Goal: Information Seeking & Learning: Learn about a topic

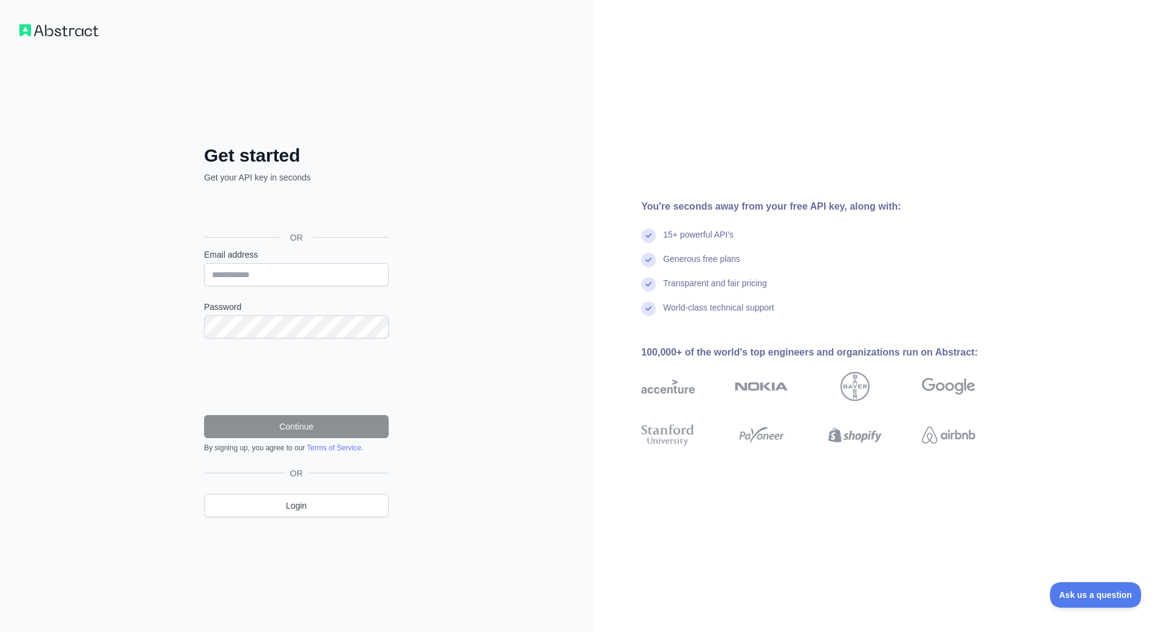
click at [966, 199] on div "You're seconds away from your free API key, along with:" at bounding box center [827, 206] width 373 height 15
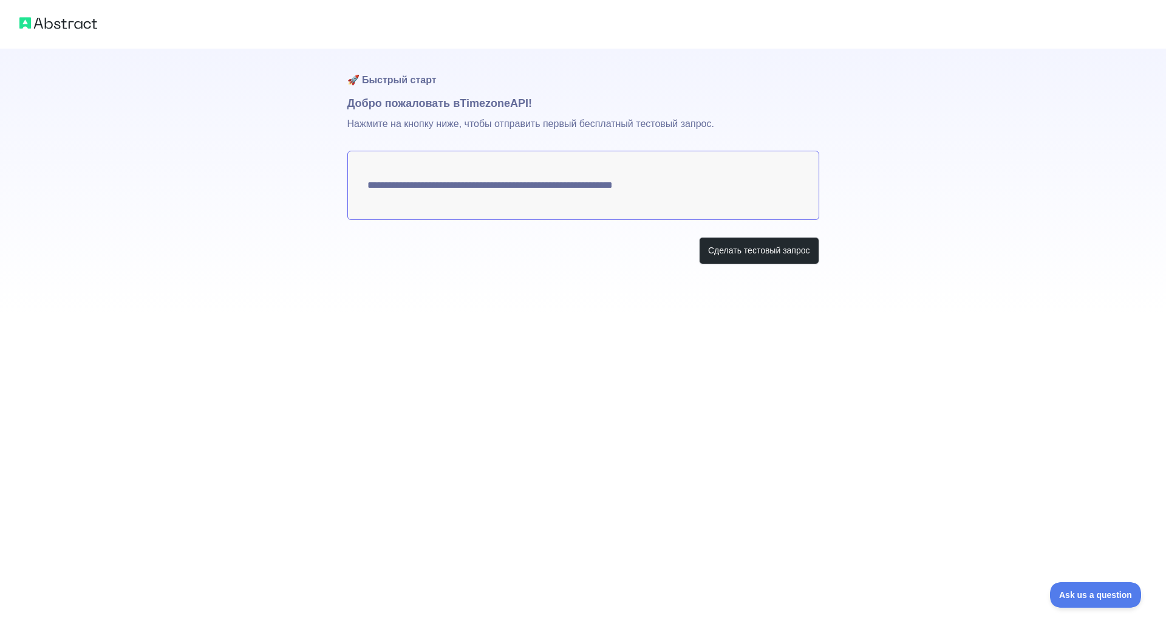
click at [951, 344] on div "**********" at bounding box center [583, 316] width 1166 height 632
click at [766, 240] on button "Сделать тестовый запрос" at bounding box center [759, 250] width 120 height 27
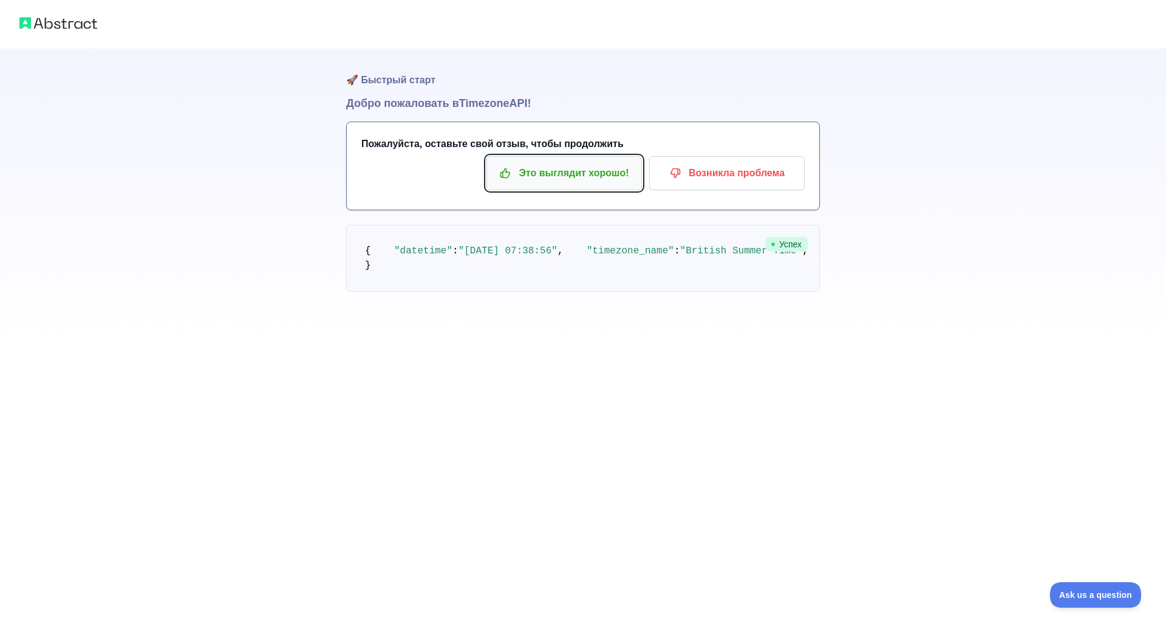
click at [556, 180] on p "Это выглядит хорошо!" at bounding box center [564, 173] width 137 height 21
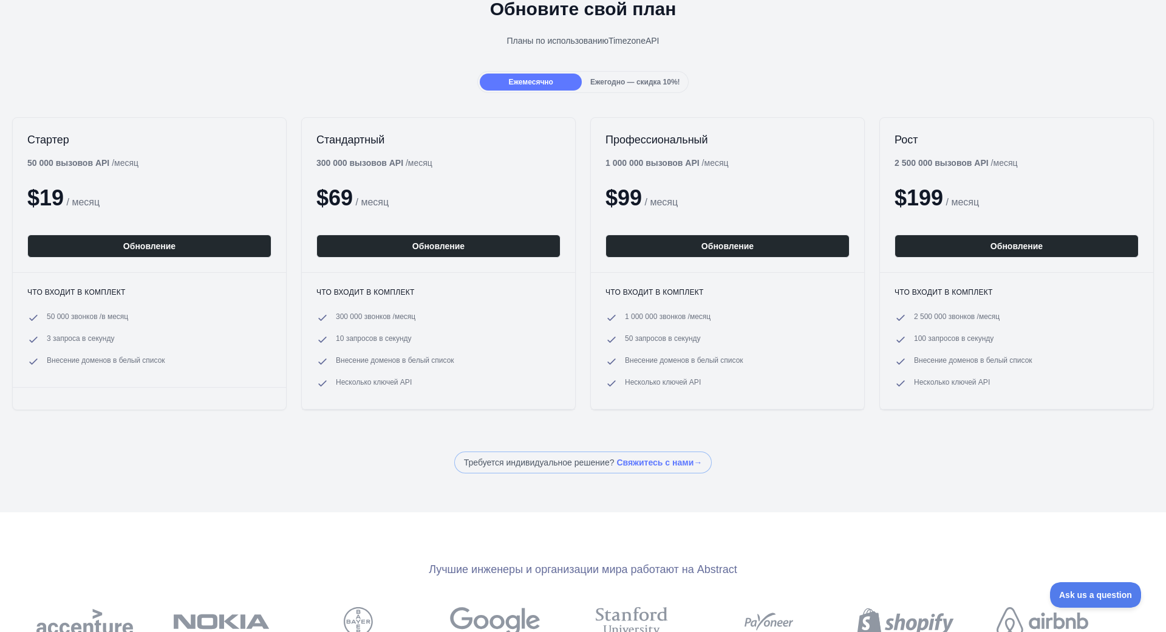
scroll to position [61, 0]
click at [594, 71] on div "Обновите свой план Планы по использованию Timezone API" at bounding box center [583, 27] width 1166 height 87
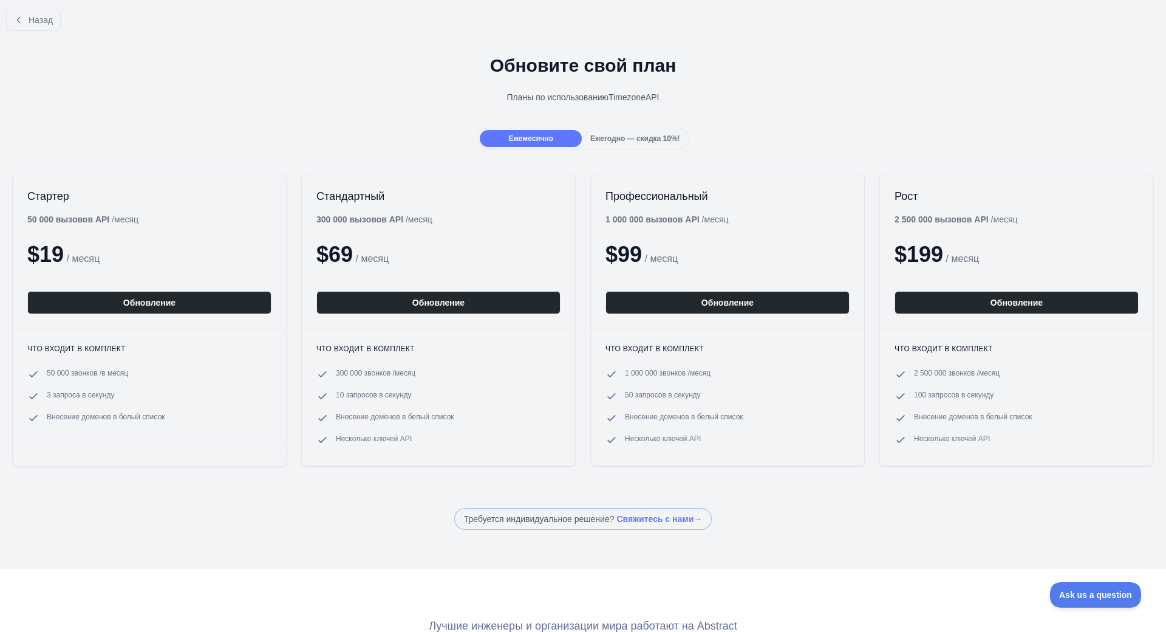
scroll to position [0, 0]
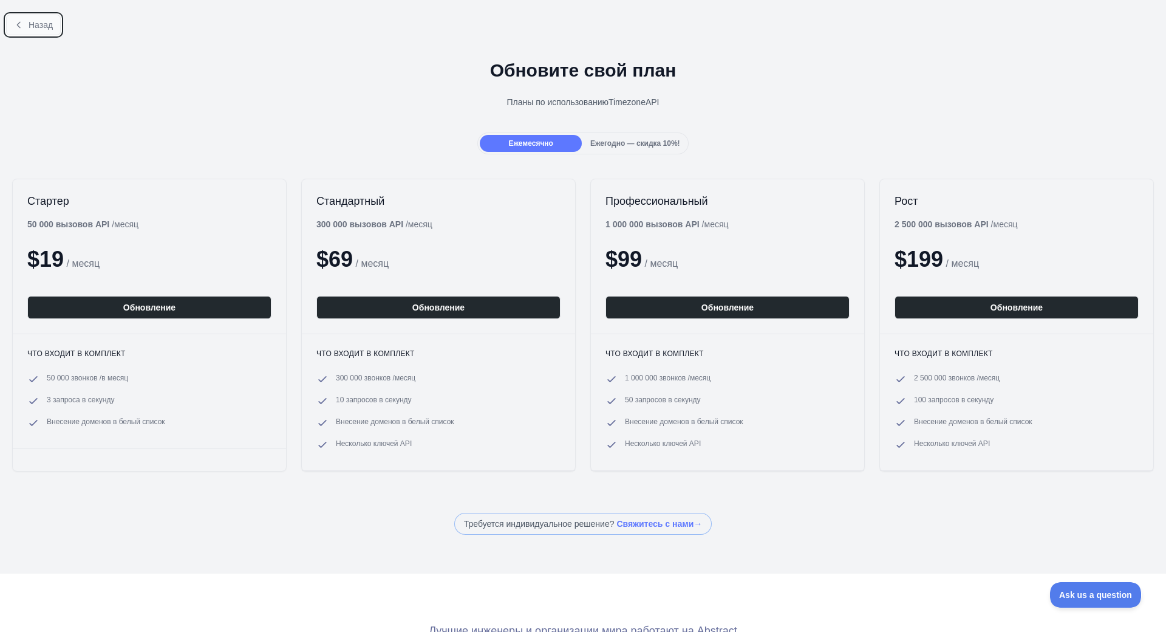
click at [31, 32] on button "Назад" at bounding box center [33, 25] width 55 height 21
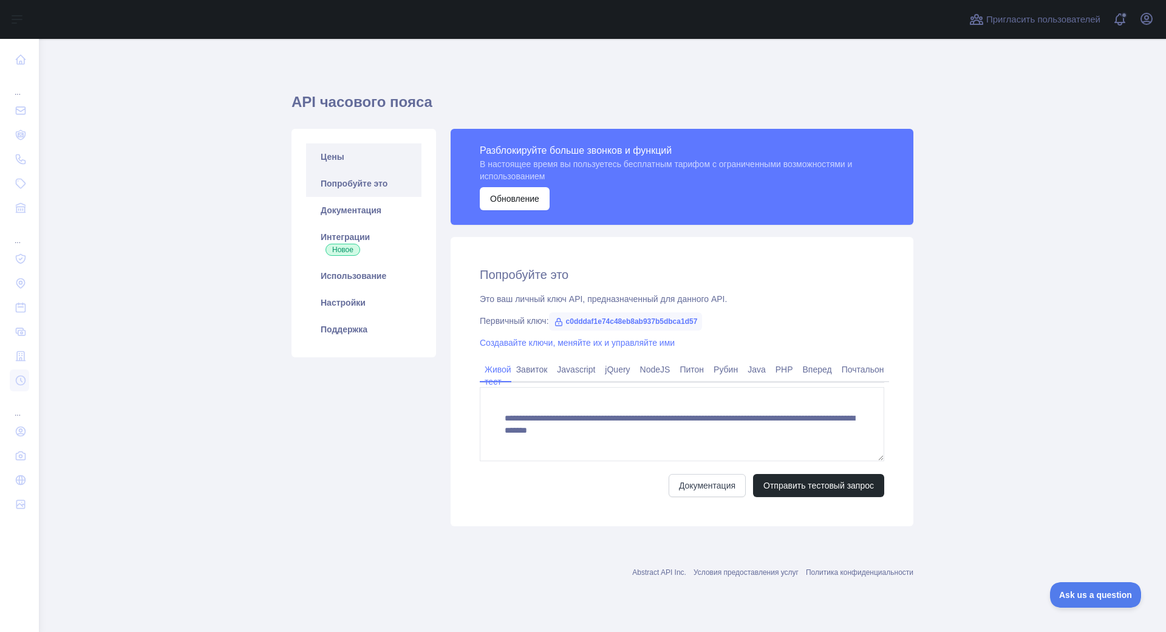
click at [338, 157] on link "Цены" at bounding box center [363, 156] width 115 height 27
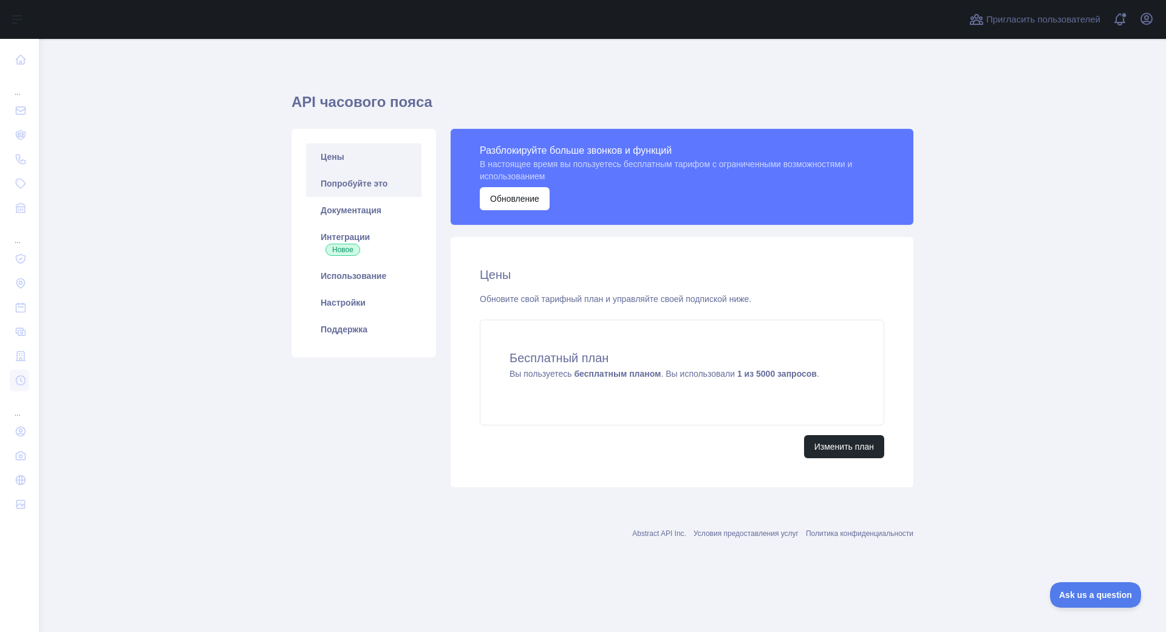
click at [339, 192] on link "Попробуйте это" at bounding box center [363, 183] width 115 height 27
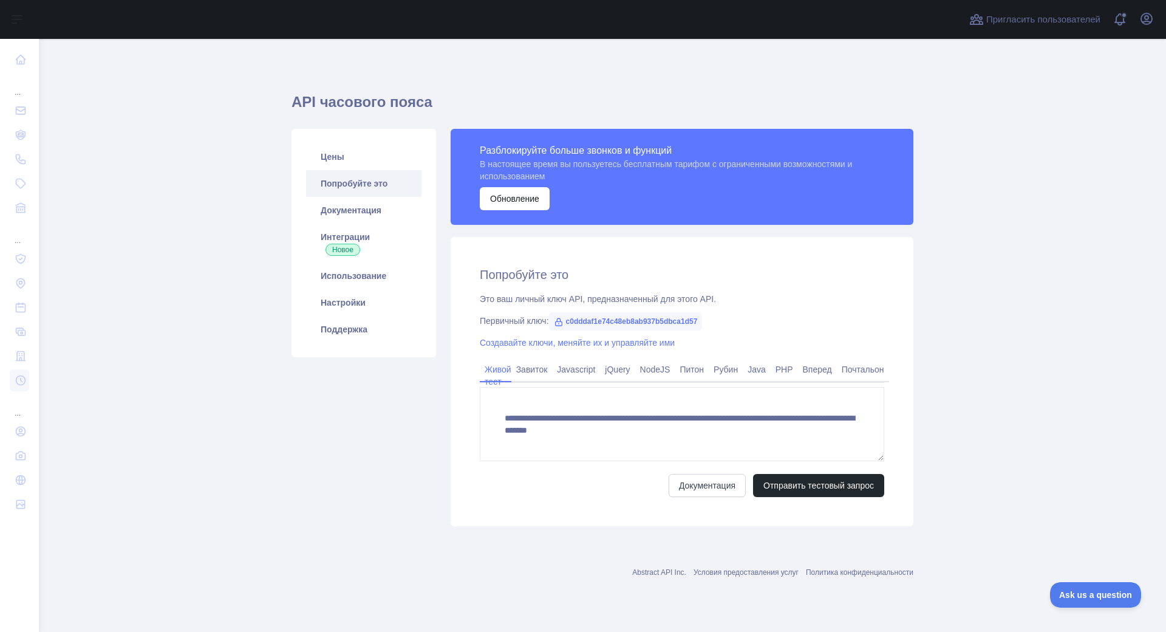
click at [329, 193] on link "Попробуйте это" at bounding box center [363, 183] width 115 height 27
click at [326, 195] on link "Попробуйте это" at bounding box center [363, 183] width 115 height 27
click at [337, 199] on link "Документация" at bounding box center [363, 210] width 115 height 27
click at [344, 231] on link "Интеграции Новое" at bounding box center [363, 242] width 115 height 39
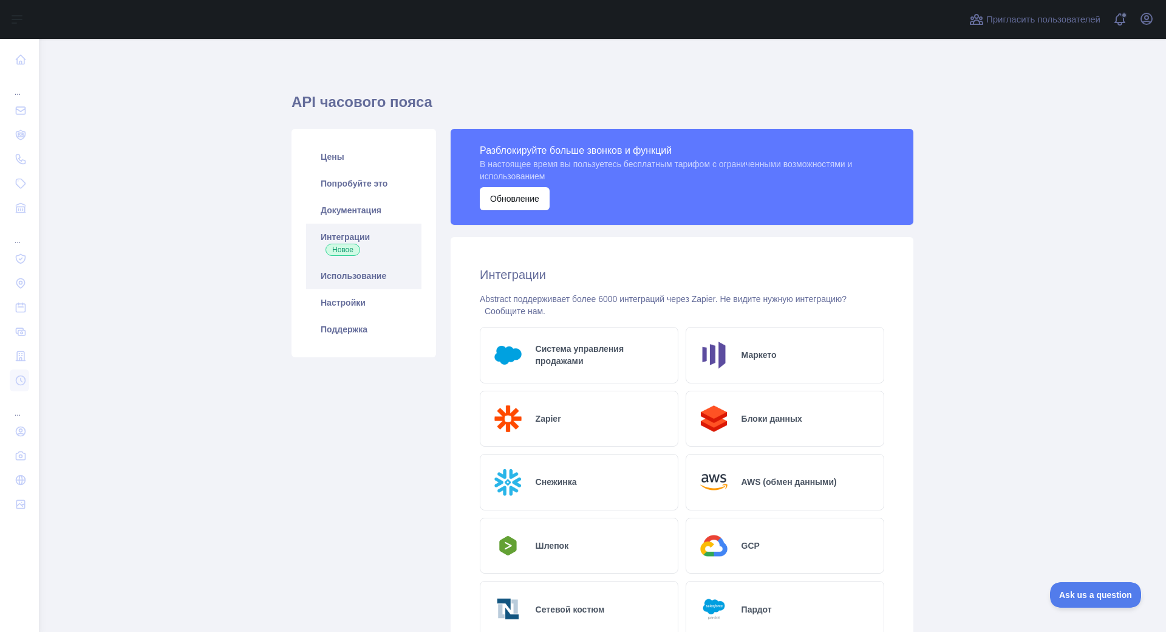
click at [369, 265] on link "Использование" at bounding box center [363, 275] width 115 height 27
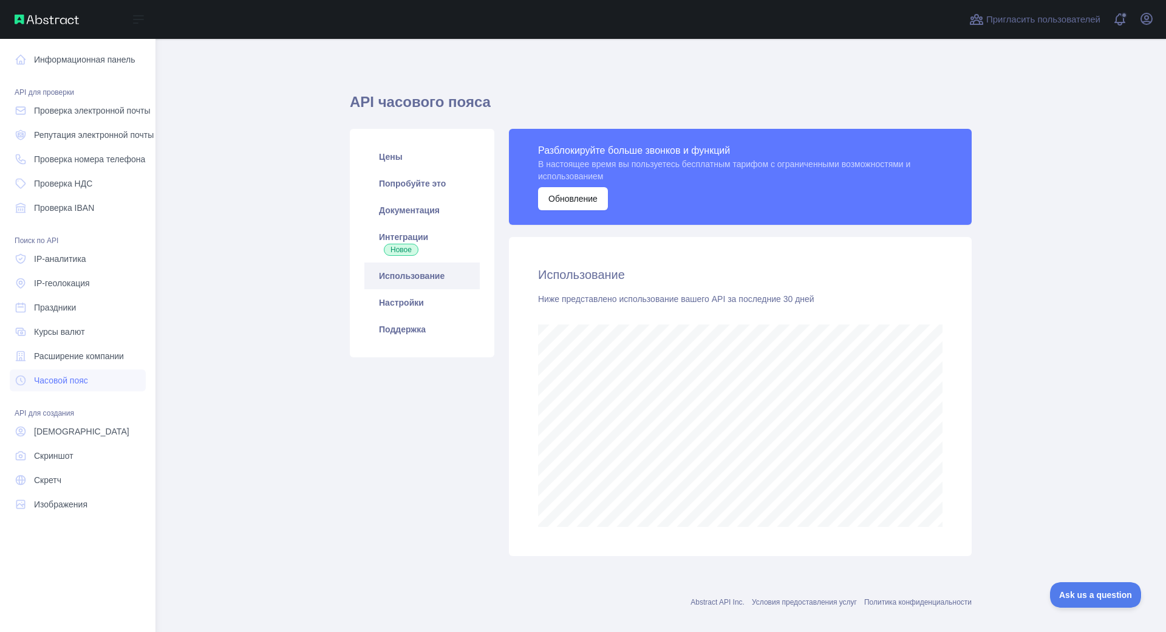
scroll to position [547, 1118]
